Goal: Transaction & Acquisition: Obtain resource

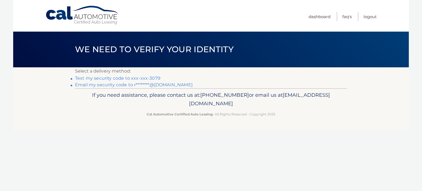
click at [100, 80] on link "Text my security code to xxx-xxx-3079" at bounding box center [117, 78] width 85 height 5
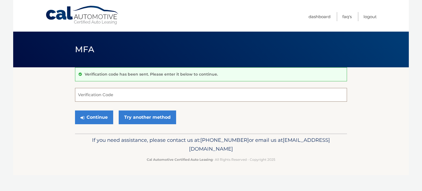
click at [112, 95] on input "Verification Code" at bounding box center [211, 95] width 272 height 14
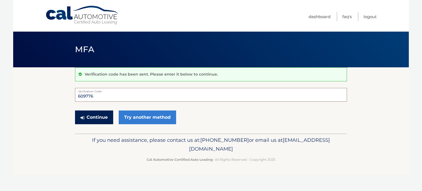
type input "609776"
click at [104, 117] on button "Continue" at bounding box center [94, 117] width 38 height 14
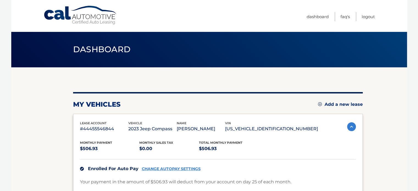
click at [95, 128] on p "#44455546844" at bounding box center [104, 129] width 48 height 8
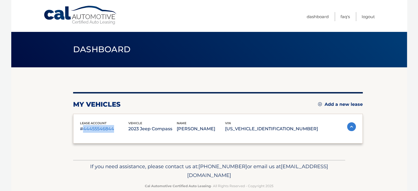
click at [95, 128] on p "#44455546844" at bounding box center [104, 129] width 48 height 8
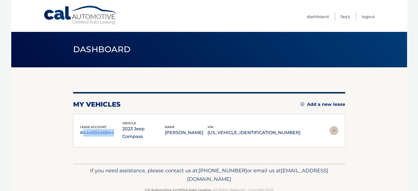
click at [95, 129] on p "#44455546844" at bounding box center [101, 133] width 43 height 8
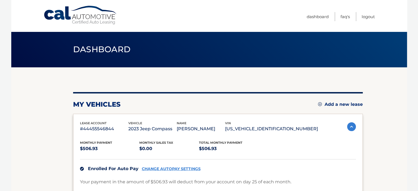
click at [97, 127] on p "#44455546844" at bounding box center [104, 129] width 48 height 8
copy p "44455546844"
click at [309, 18] on link "Dashboard" at bounding box center [318, 16] width 22 height 9
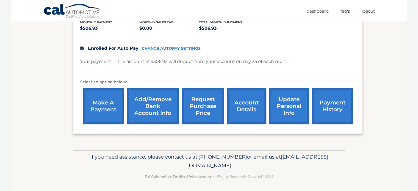
click at [243, 109] on link "account details" at bounding box center [247, 106] width 40 height 36
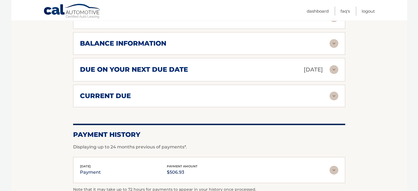
scroll to position [262, 0]
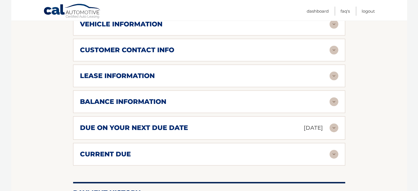
click at [330, 97] on img at bounding box center [333, 101] width 9 height 9
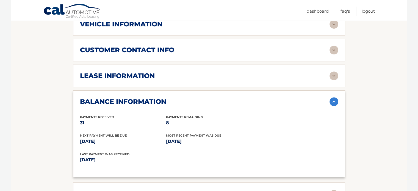
click at [332, 71] on img at bounding box center [333, 75] width 9 height 9
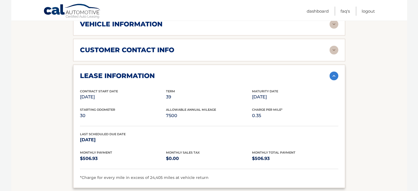
click at [332, 71] on img at bounding box center [333, 75] width 9 height 9
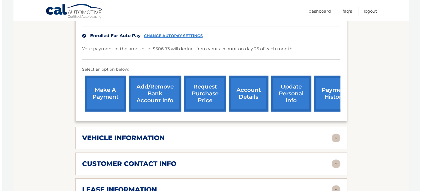
scroll to position [139, 0]
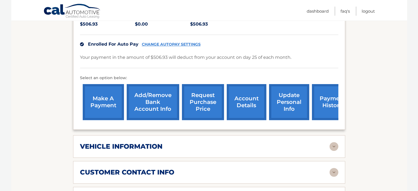
click at [209, 96] on link "request purchase price" at bounding box center [203, 102] width 42 height 36
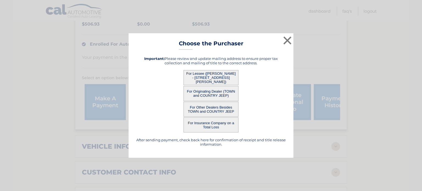
click at [225, 82] on button "For Lessee ([PERSON_NAME] - [STREET_ADDRESS][PERSON_NAME])" at bounding box center [211, 77] width 55 height 15
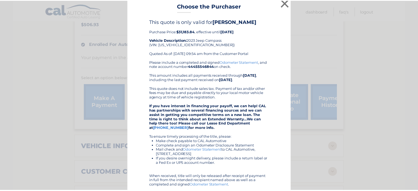
scroll to position [0, 0]
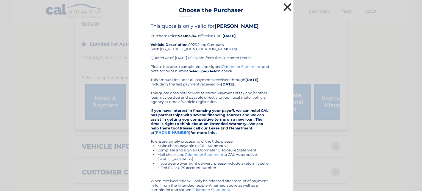
click at [282, 10] on button "×" at bounding box center [287, 7] width 11 height 11
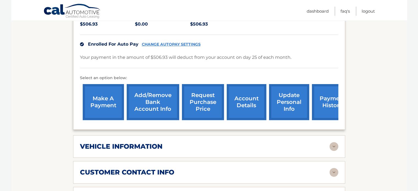
click at [95, 14] on link "Cal Automotive" at bounding box center [72, 12] width 58 height 16
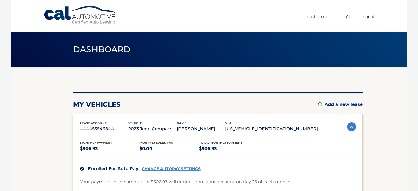
scroll to position [120, 0]
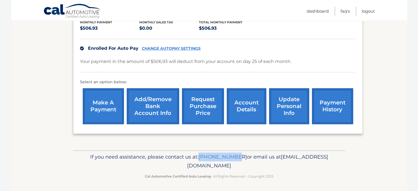
drag, startPoint x: 229, startPoint y: 155, endPoint x: 263, endPoint y: 157, distance: 34.7
click at [263, 157] on p "If you need assistance, please contact us at: [PHONE_NUMBER] or email us at [EM…" at bounding box center [209, 161] width 265 height 18
copy span "[PHONE_NUMBER]"
